Goal: Task Accomplishment & Management: Manage account settings

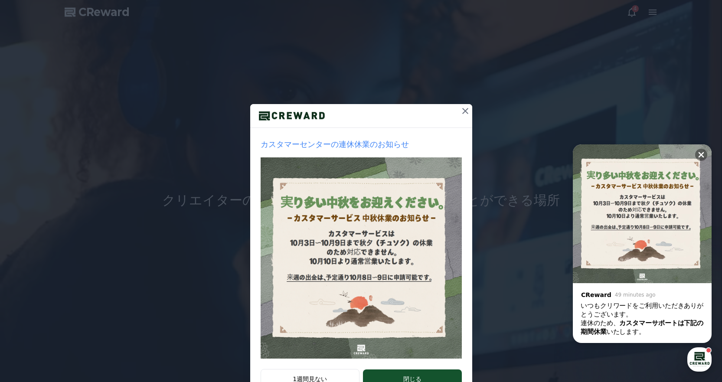
click at [460, 108] on icon at bounding box center [465, 111] width 10 height 10
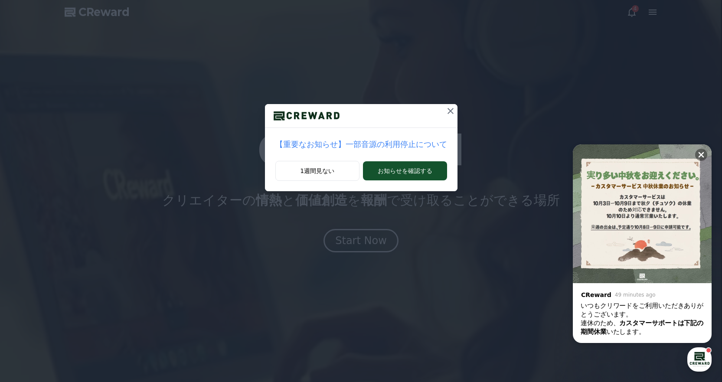
click at [445, 110] on icon at bounding box center [450, 111] width 10 height 10
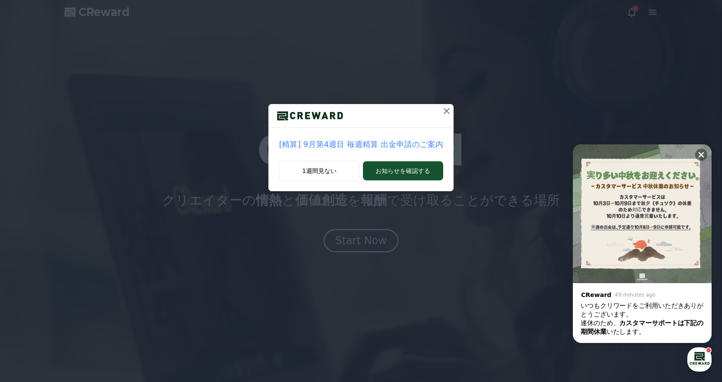
click at [441, 111] on icon at bounding box center [446, 111] width 10 height 10
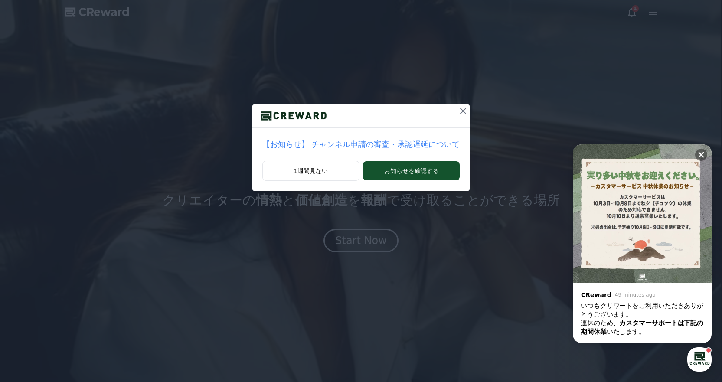
click at [458, 110] on icon at bounding box center [463, 111] width 10 height 10
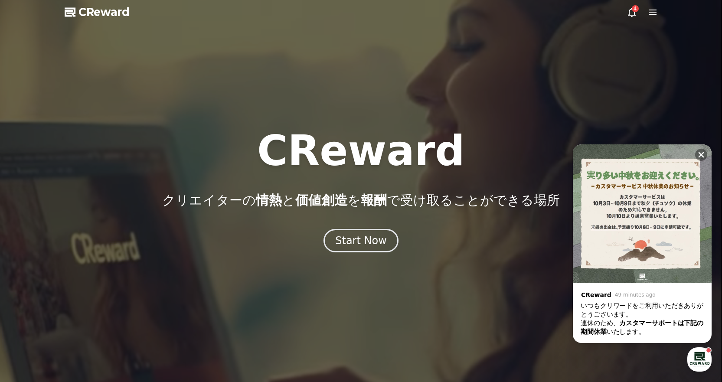
drag, startPoint x: 628, startPoint y: 16, endPoint x: 622, endPoint y: 28, distance: 12.8
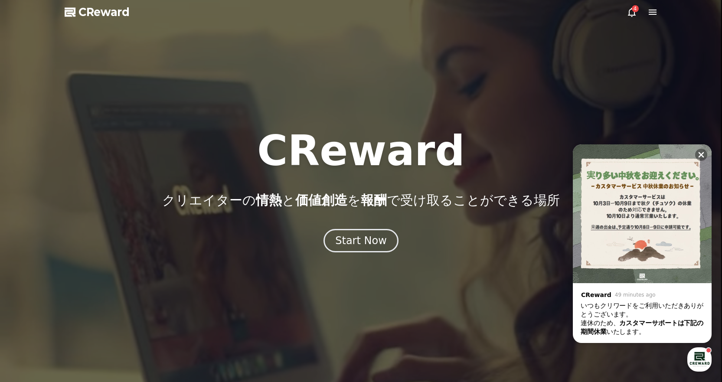
click at [628, 16] on icon at bounding box center [631, 12] width 10 height 10
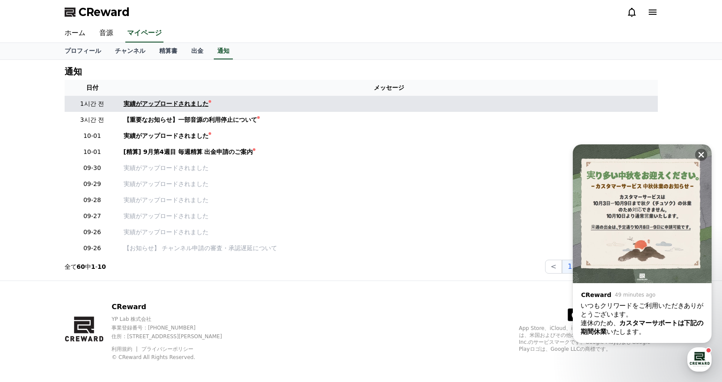
click at [143, 102] on div "実績がアップロードされました" at bounding box center [166, 103] width 85 height 9
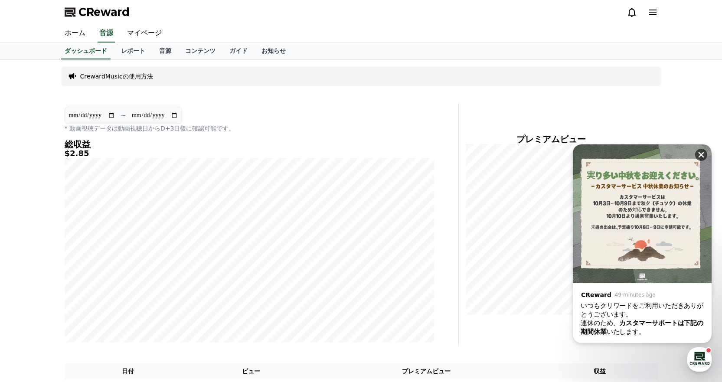
click at [700, 153] on icon at bounding box center [700, 154] width 9 height 9
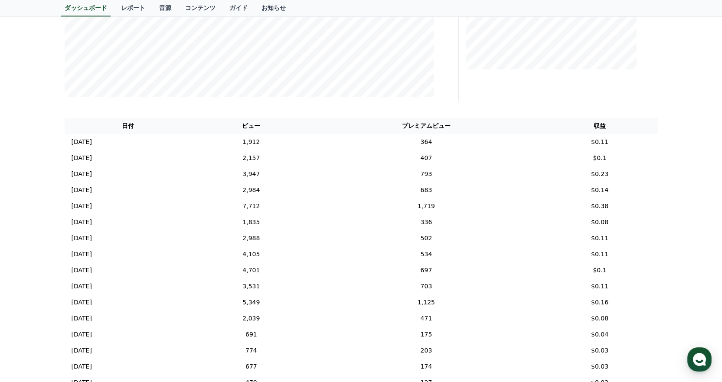
scroll to position [303, 0]
